Goal: Task Accomplishment & Management: Use online tool/utility

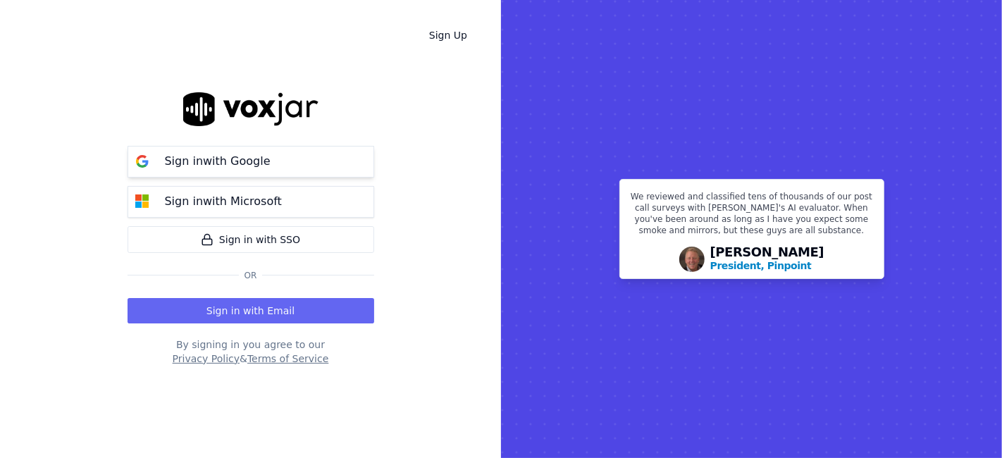
click at [223, 152] on button "Sign in with Google" at bounding box center [251, 162] width 247 height 32
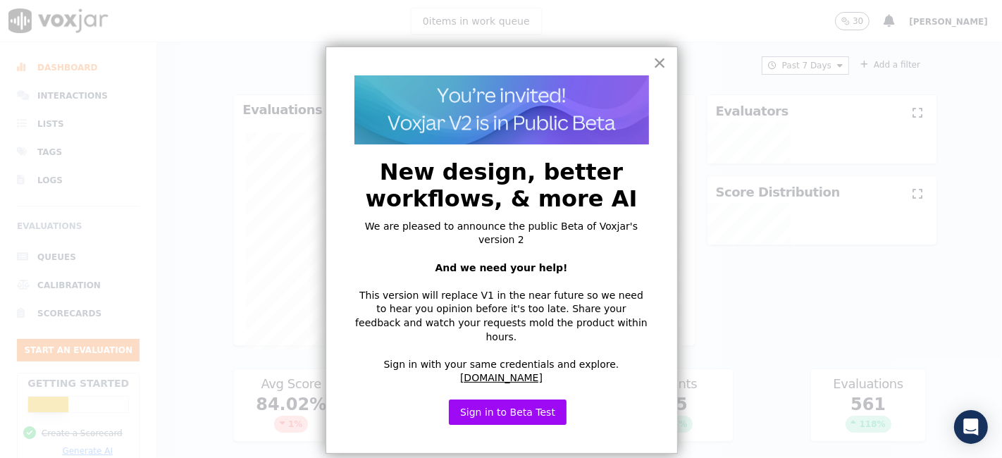
click at [664, 68] on button "×" at bounding box center [659, 62] width 13 height 23
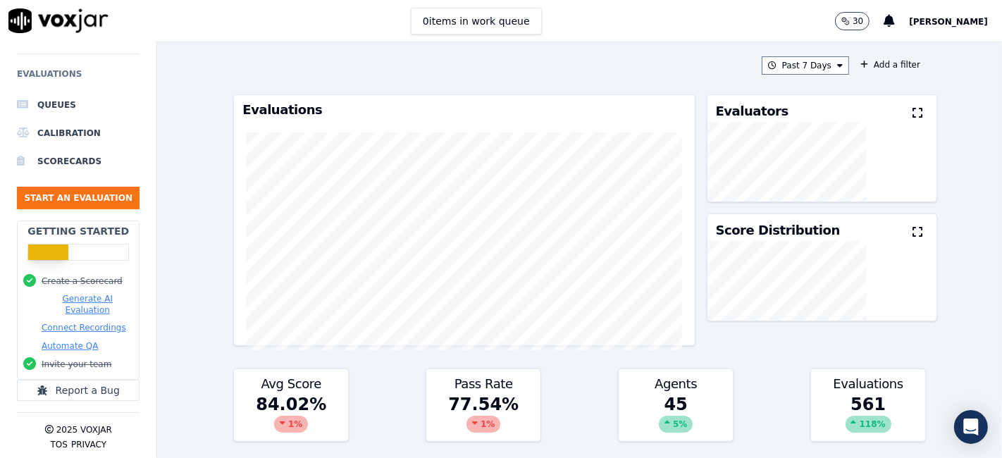
scroll to position [162, 0]
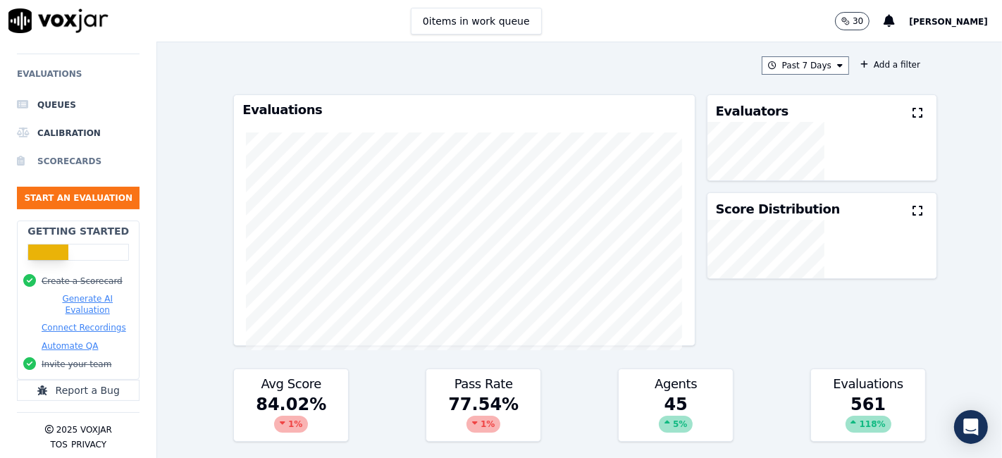
click at [42, 158] on li "Scorecards" at bounding box center [78, 161] width 123 height 28
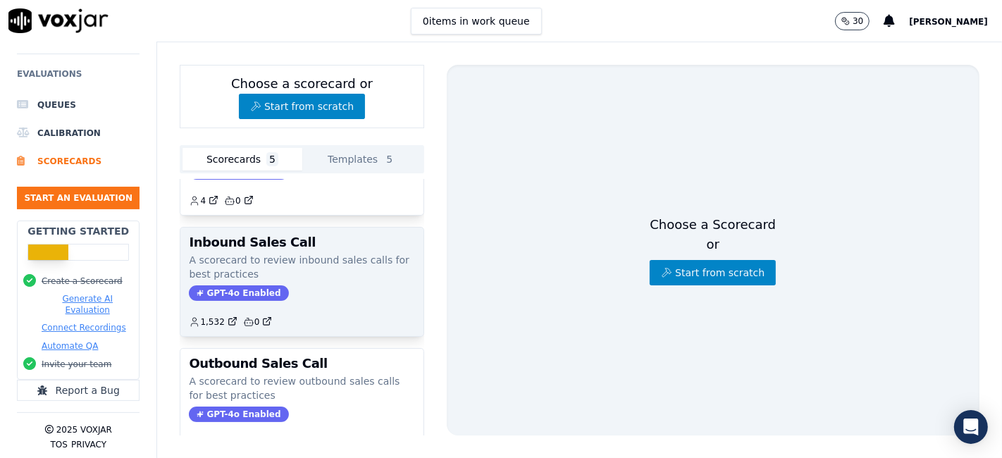
scroll to position [156, 0]
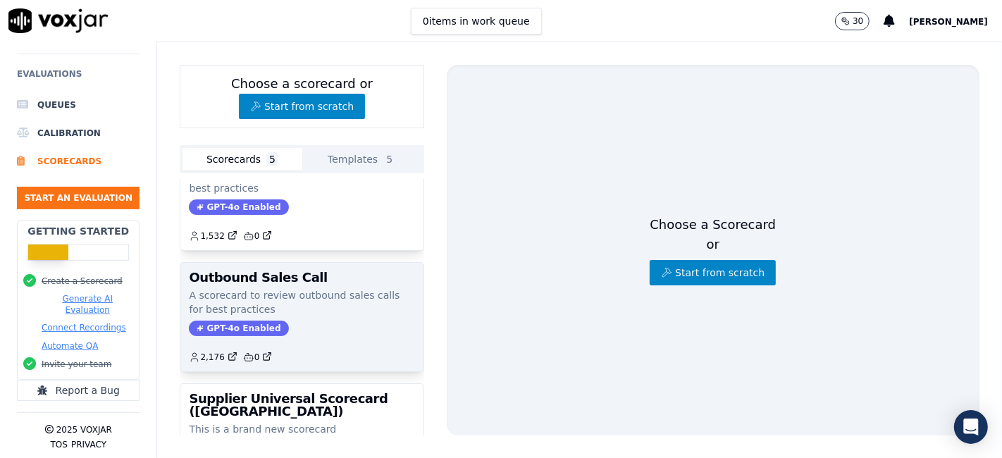
click at [266, 271] on h3 "Outbound Sales Call" at bounding box center [302, 277] width 226 height 13
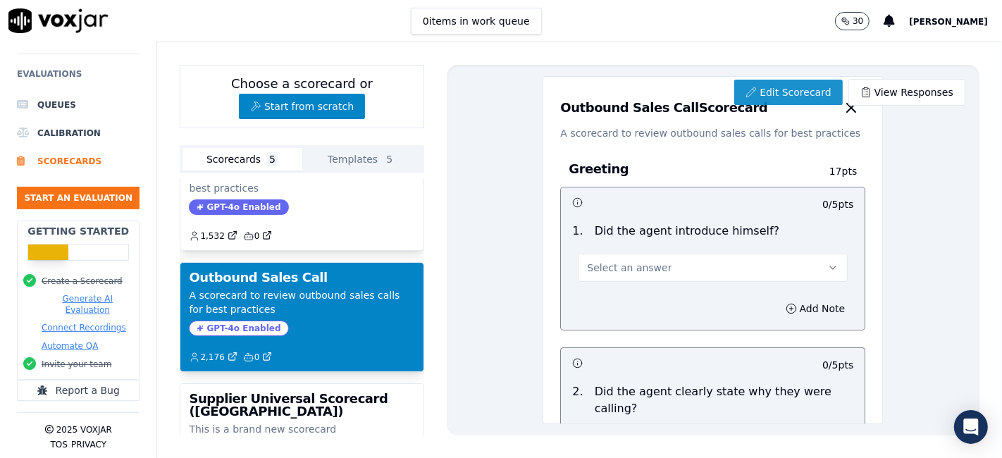
click at [771, 85] on link "Edit Scorecard" at bounding box center [788, 92] width 108 height 25
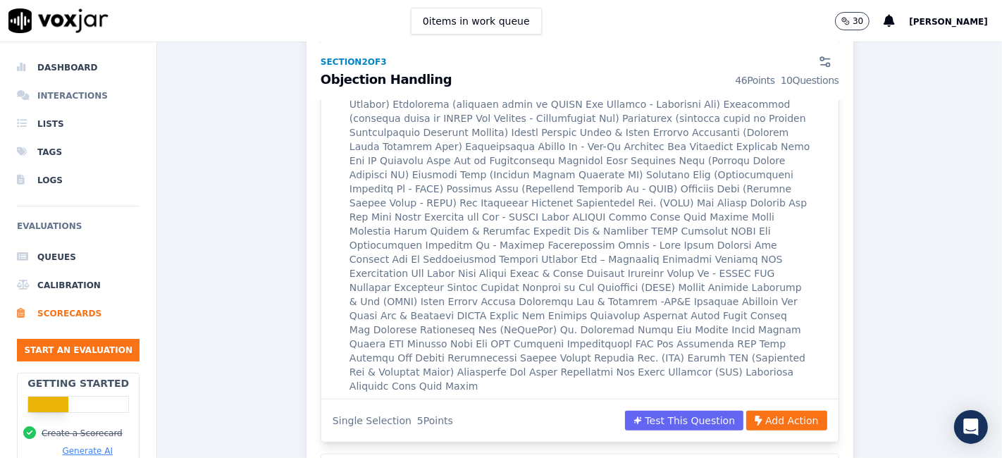
click at [58, 92] on li "Interactions" at bounding box center [78, 96] width 123 height 28
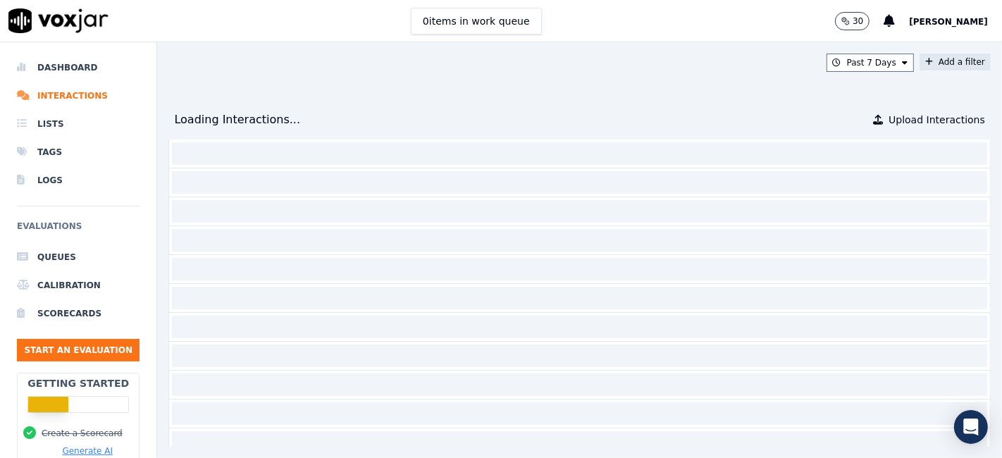
click at [920, 69] on button "Add a filter" at bounding box center [955, 62] width 71 height 17
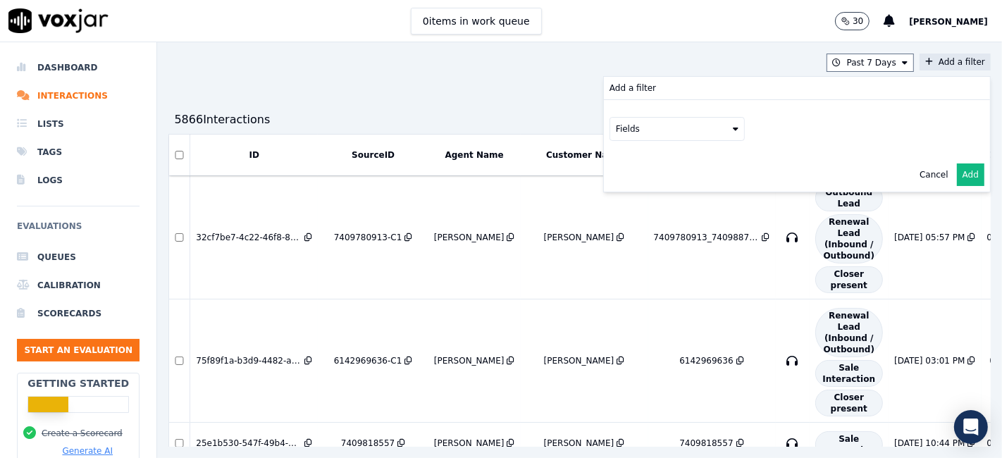
click at [642, 132] on button "Fields" at bounding box center [677, 129] width 135 height 24
click at [637, 187] on div "sourceIdentifier" at bounding box center [667, 186] width 66 height 11
click at [782, 125] on button at bounding box center [852, 127] width 203 height 21
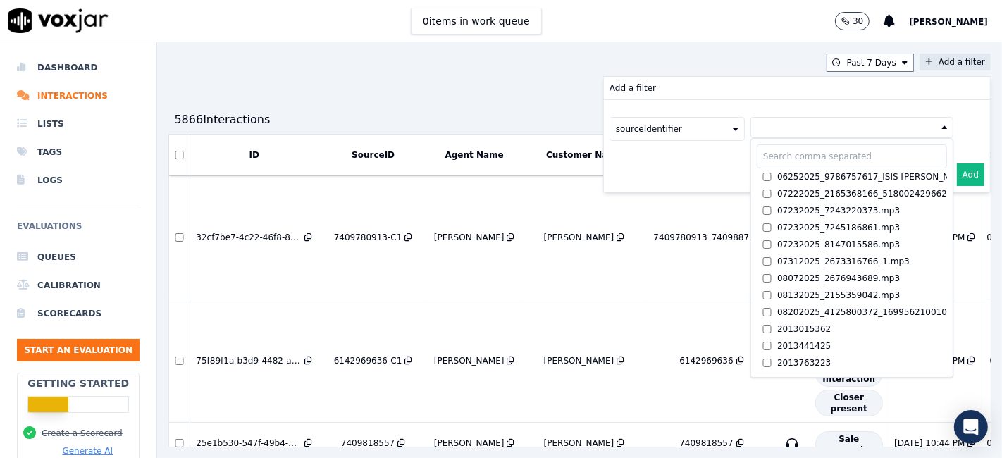
click at [770, 122] on button at bounding box center [852, 127] width 203 height 21
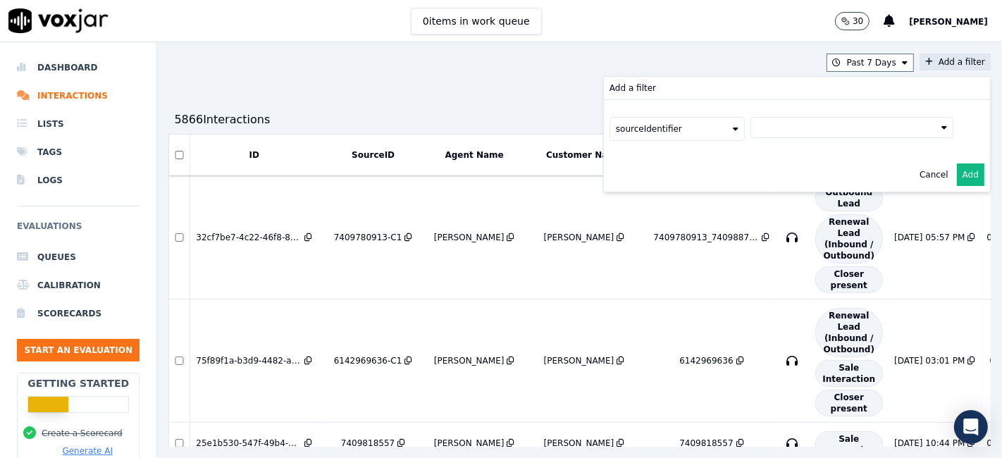
click at [766, 131] on button at bounding box center [852, 127] width 203 height 21
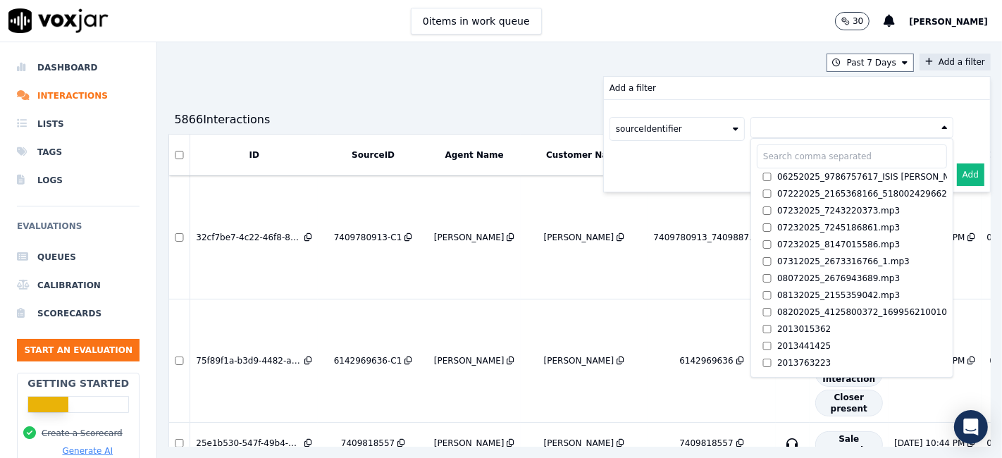
click at [757, 154] on input "text" at bounding box center [852, 156] width 190 height 24
paste input "3309422130"
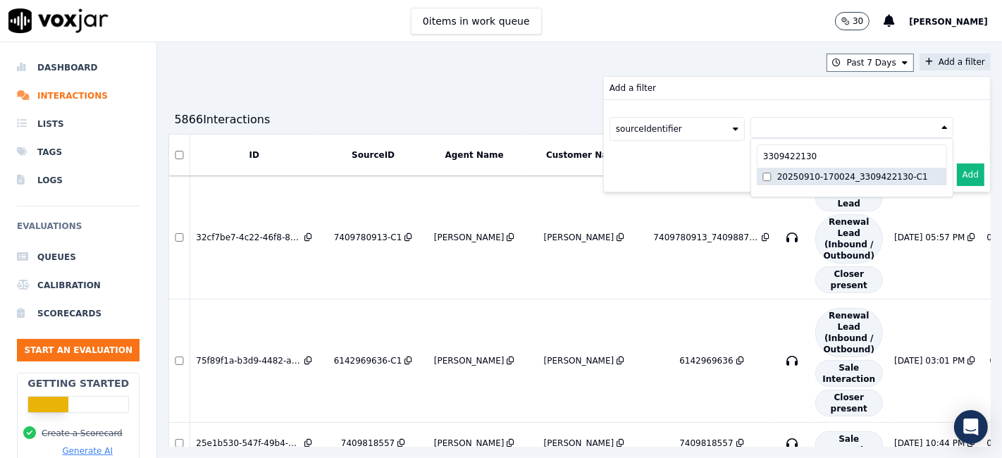
type input "3309422130"
click at [777, 178] on div "20250910-170024_3309422130-C1" at bounding box center [852, 176] width 151 height 11
click at [957, 171] on button "Add" at bounding box center [970, 175] width 27 height 23
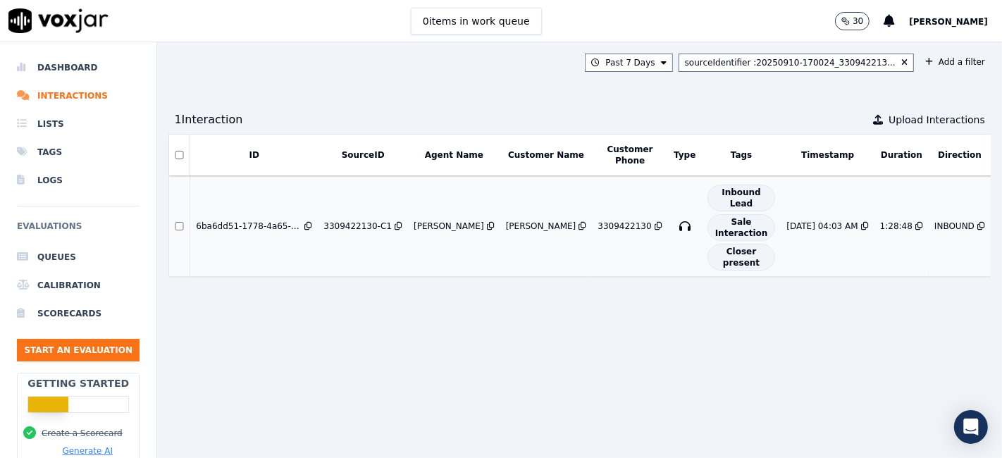
click at [233, 211] on td "6ba6dd51-1778-4a65-90d0-1d0ca3cd5415" at bounding box center [254, 226] width 128 height 101
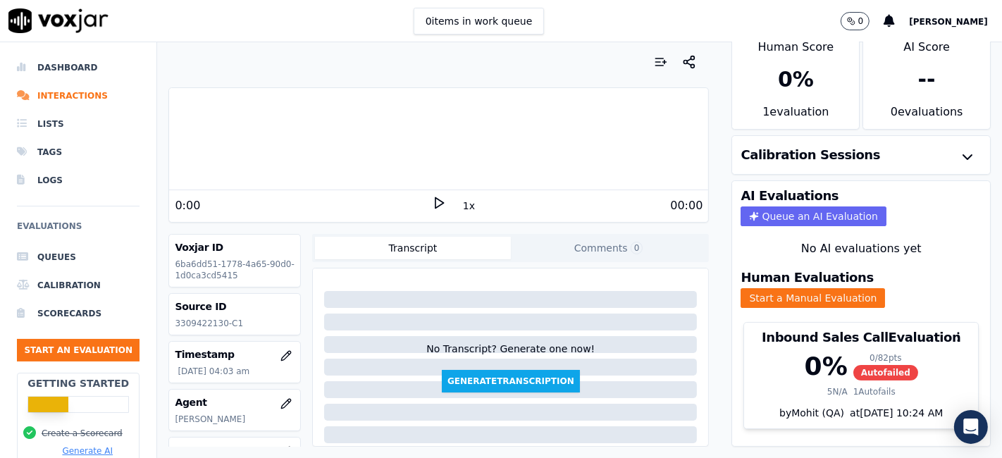
scroll to position [45, 0]
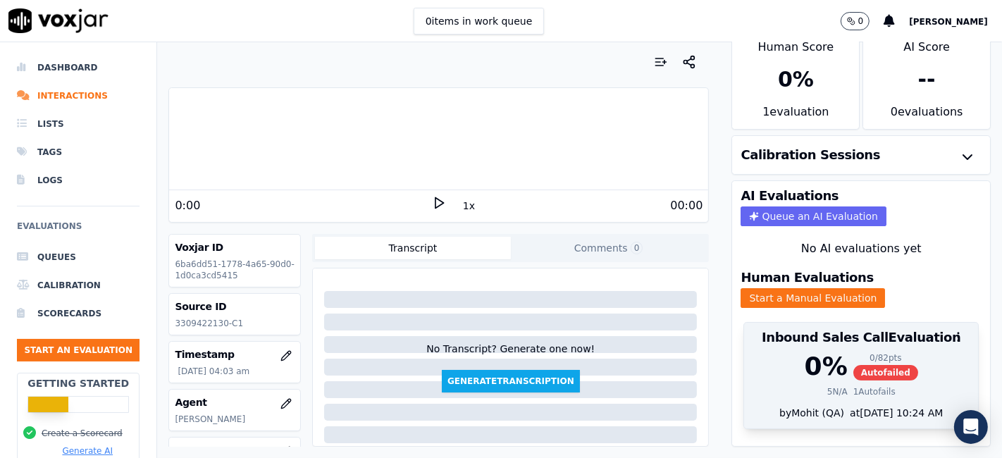
click at [805, 352] on div "0 %" at bounding box center [826, 366] width 43 height 28
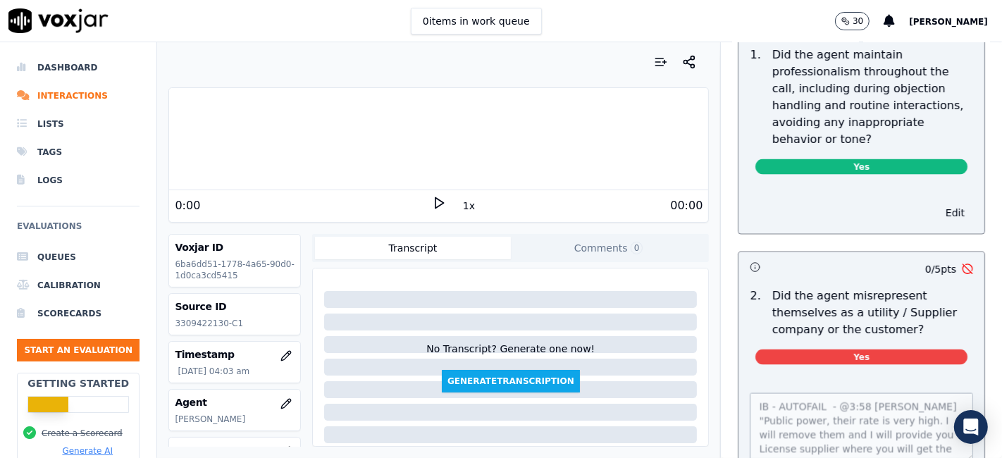
scroll to position [1879, 0]
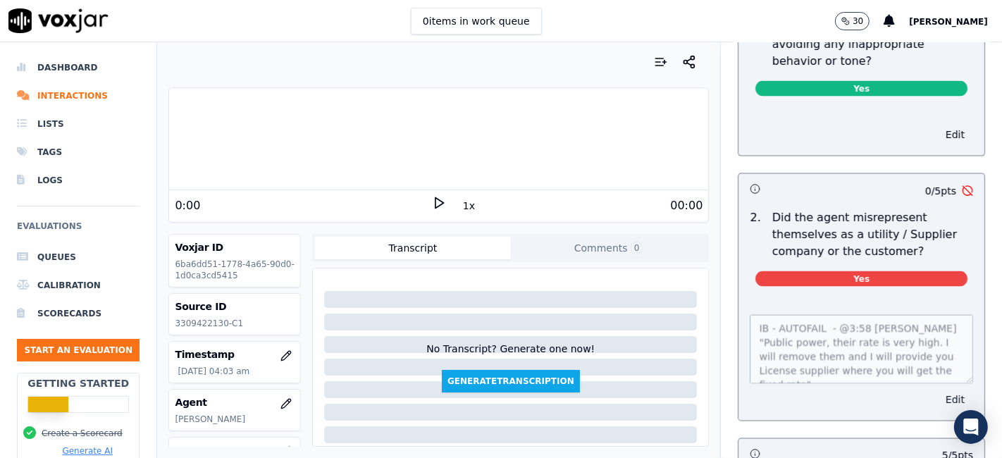
click at [937, 390] on button "Edit" at bounding box center [955, 400] width 36 height 20
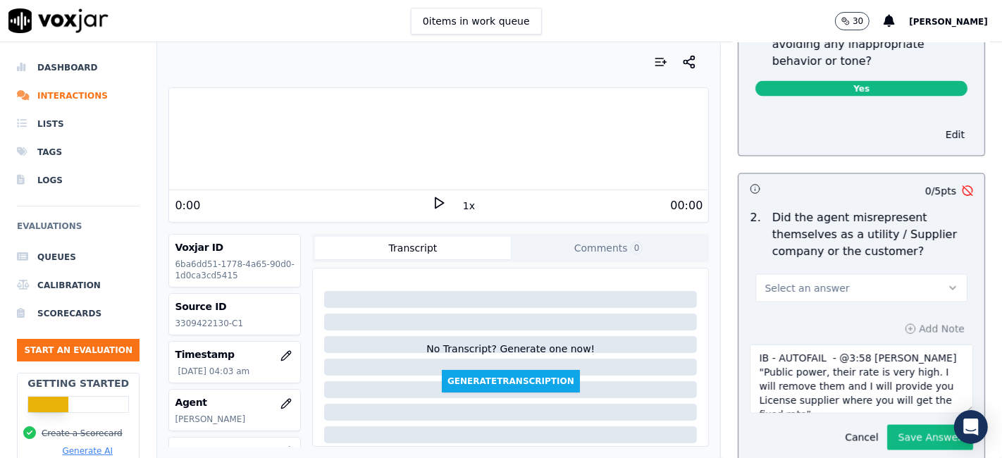
click at [875, 274] on button "Select an answer" at bounding box center [862, 288] width 212 height 28
click at [830, 321] on div "N/A" at bounding box center [835, 323] width 185 height 23
click at [887, 425] on button "Save Answer" at bounding box center [930, 437] width 86 height 25
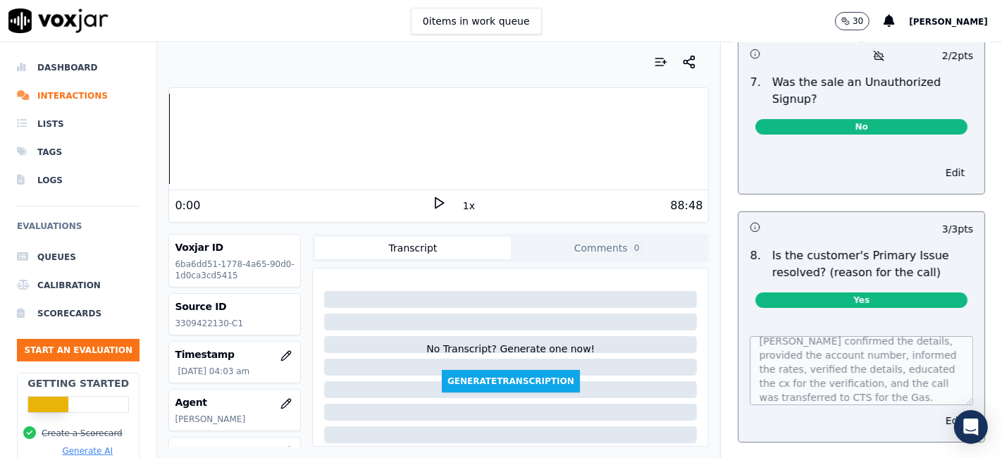
scroll to position [235, 0]
